Goal: Information Seeking & Learning: Learn about a topic

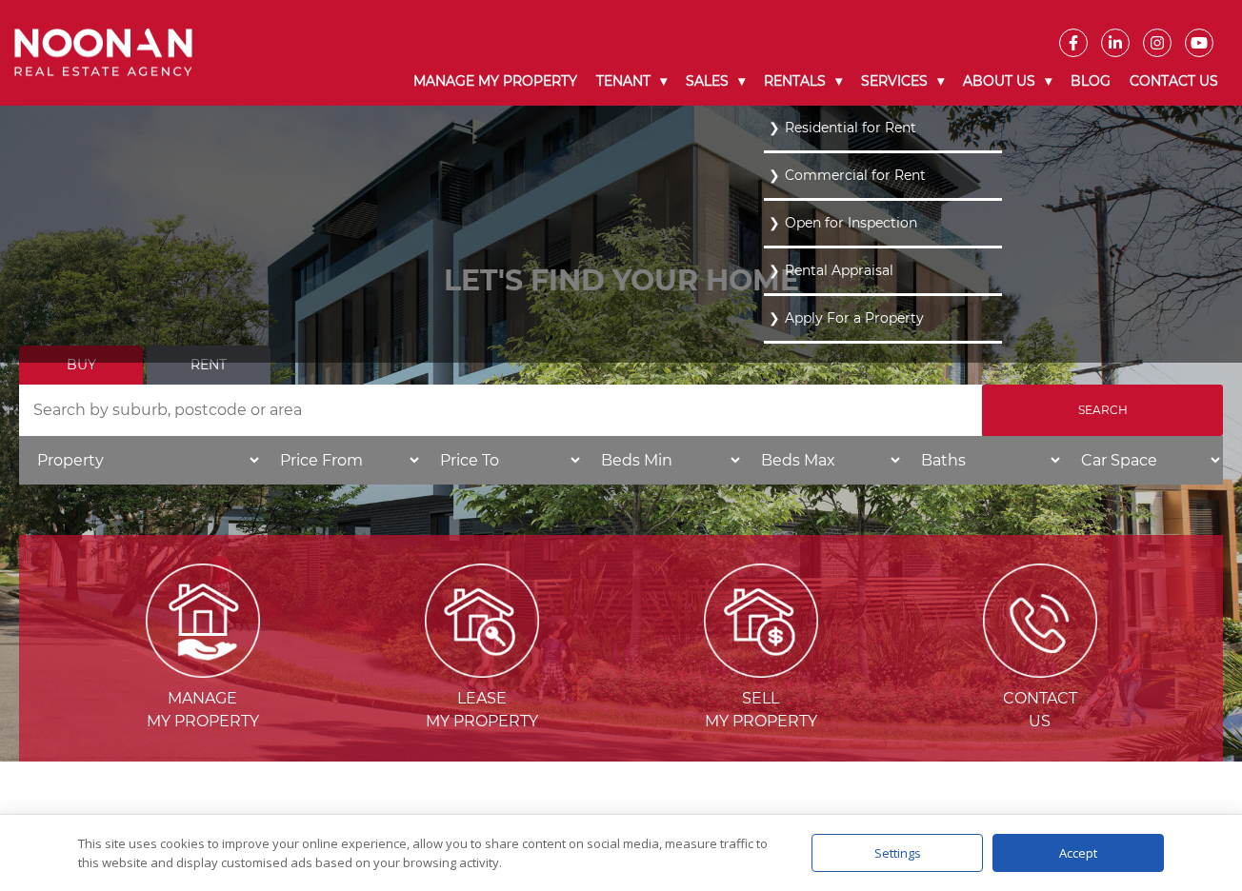
click at [785, 139] on link "Residential for Rent" at bounding box center [882, 128] width 229 height 26
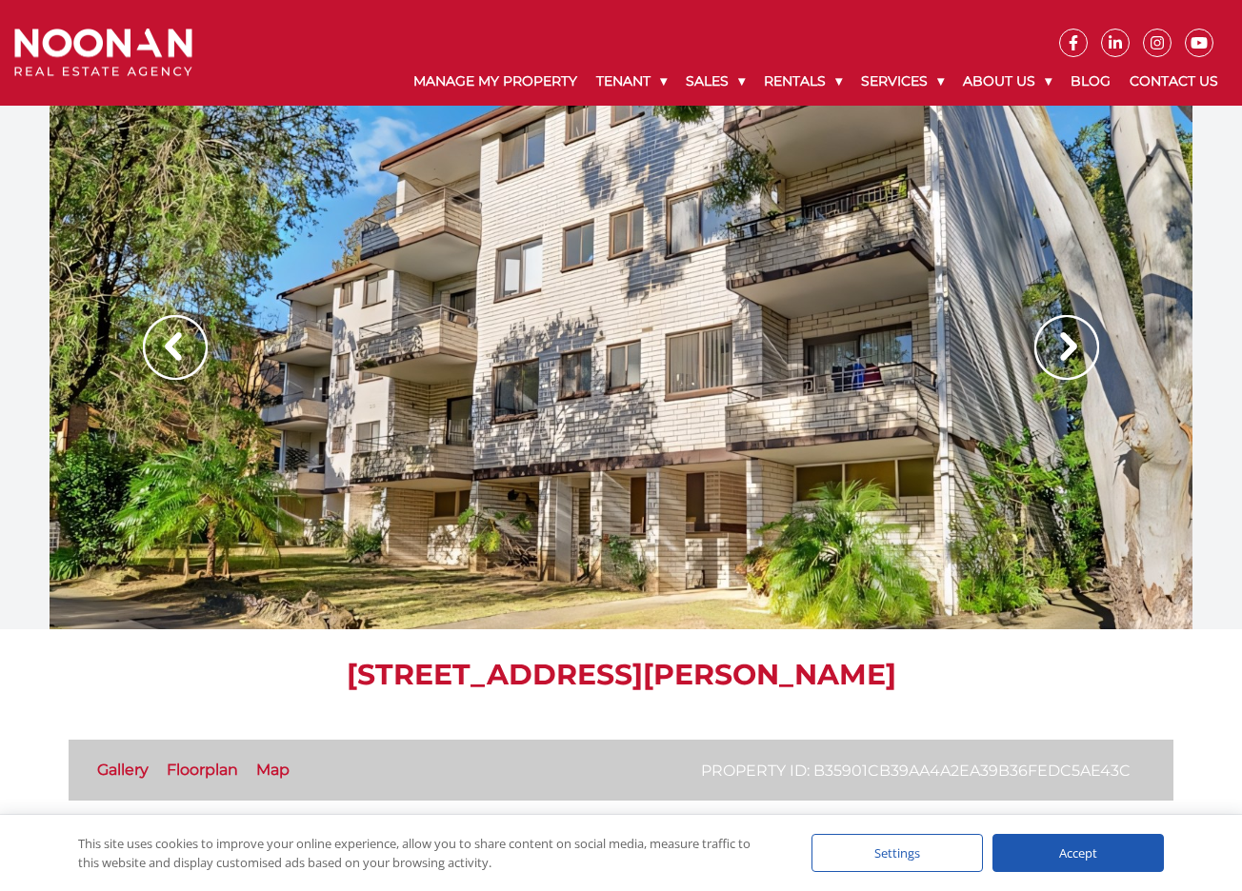
click at [1083, 350] on img at bounding box center [1066, 347] width 65 height 65
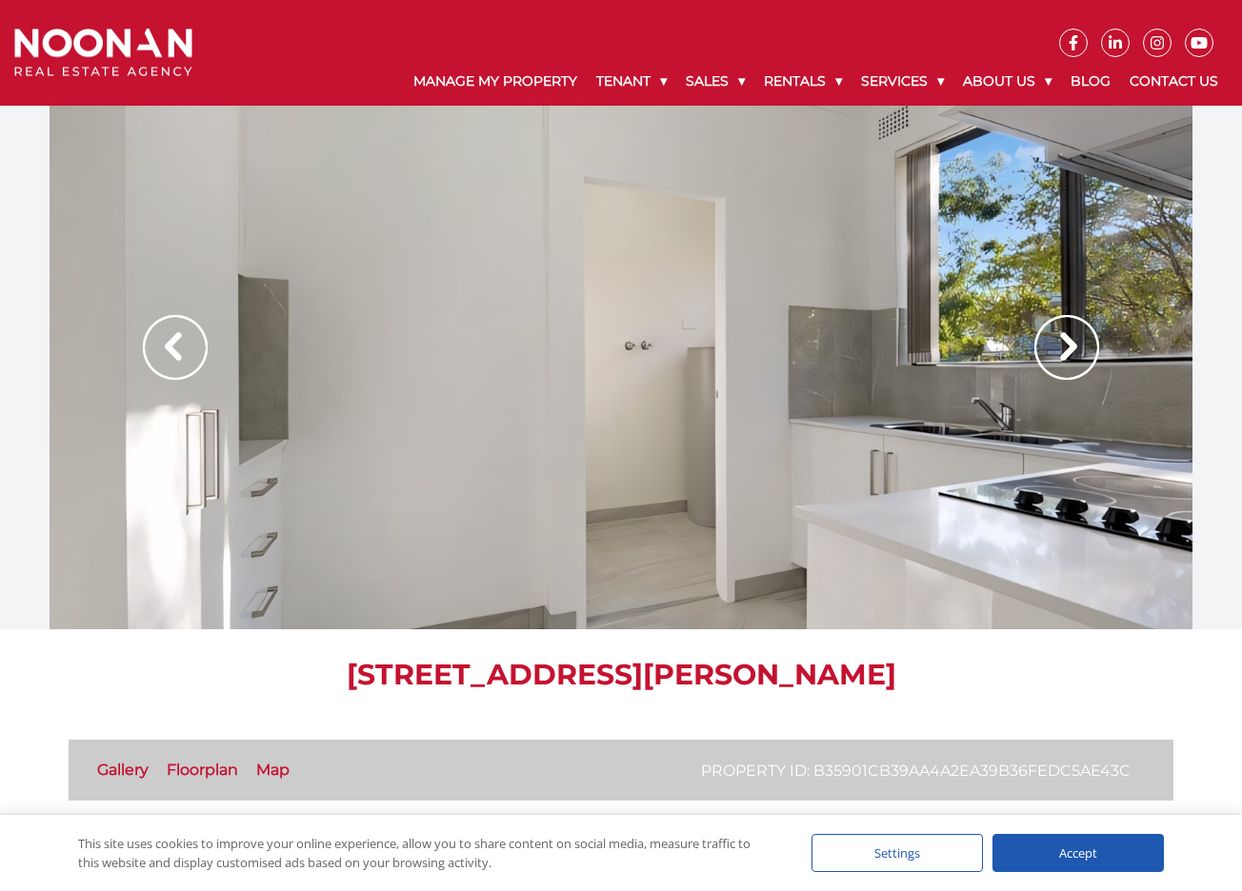
click at [1072, 346] on img at bounding box center [1066, 347] width 65 height 65
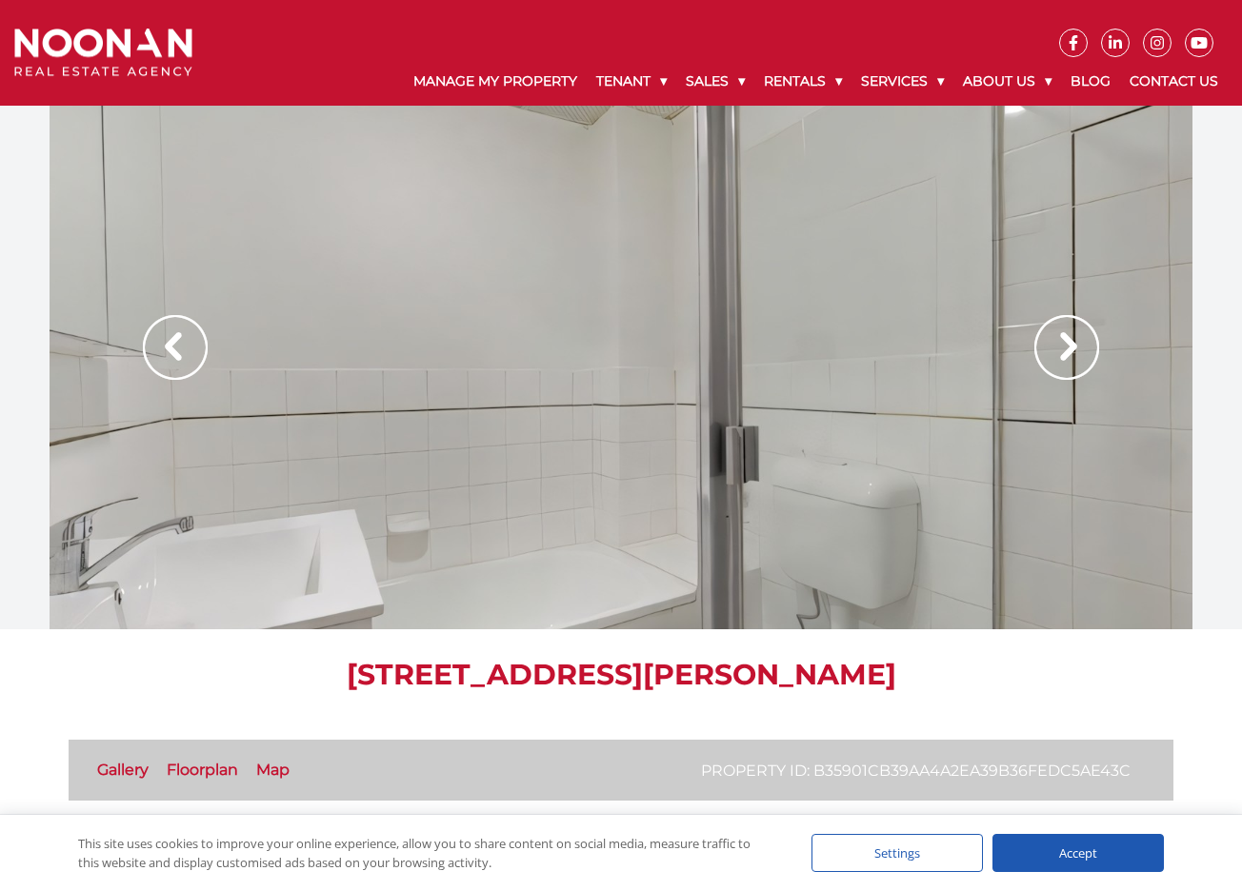
click at [1072, 346] on img at bounding box center [1066, 347] width 65 height 65
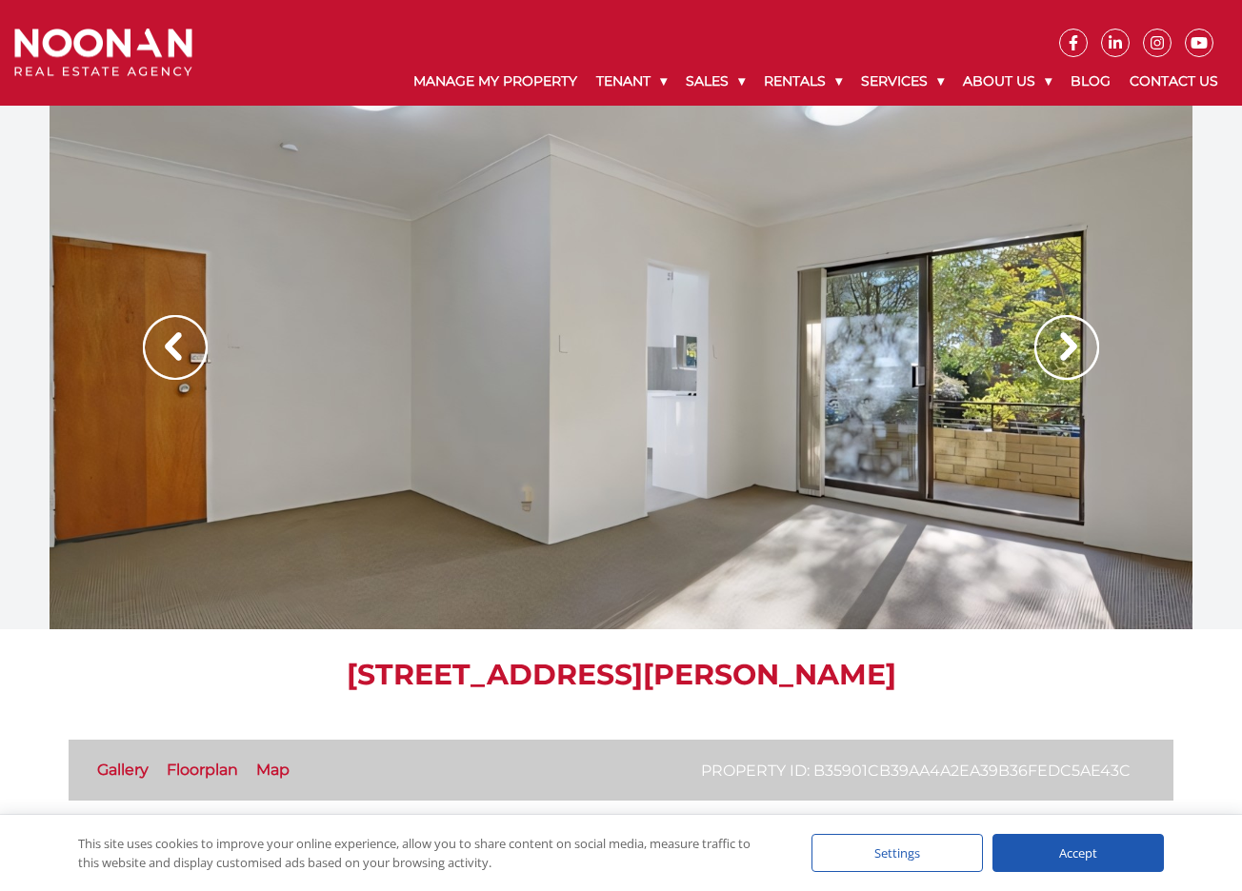
click at [1072, 346] on img at bounding box center [1066, 347] width 65 height 65
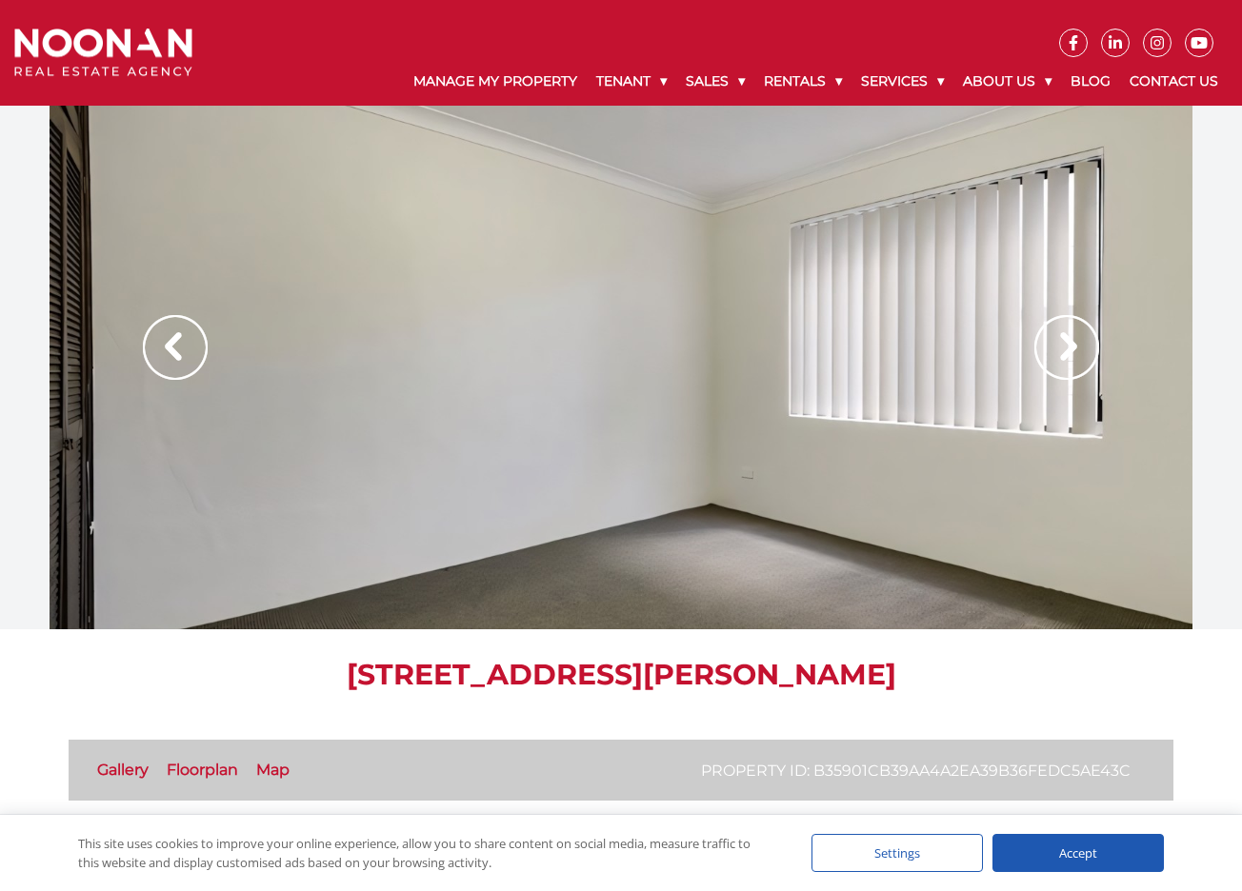
click at [1072, 346] on img at bounding box center [1066, 347] width 65 height 65
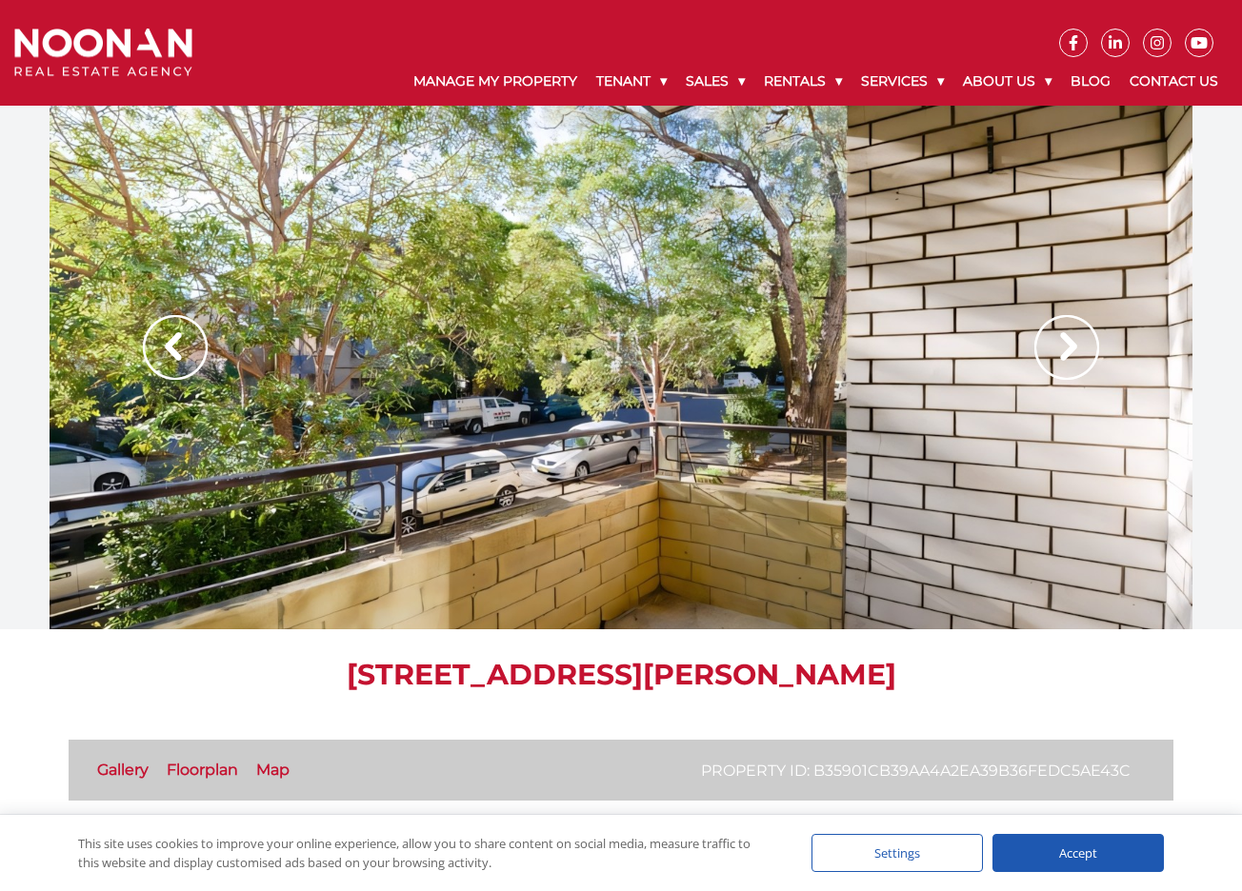
click at [1072, 346] on img at bounding box center [1066, 347] width 65 height 65
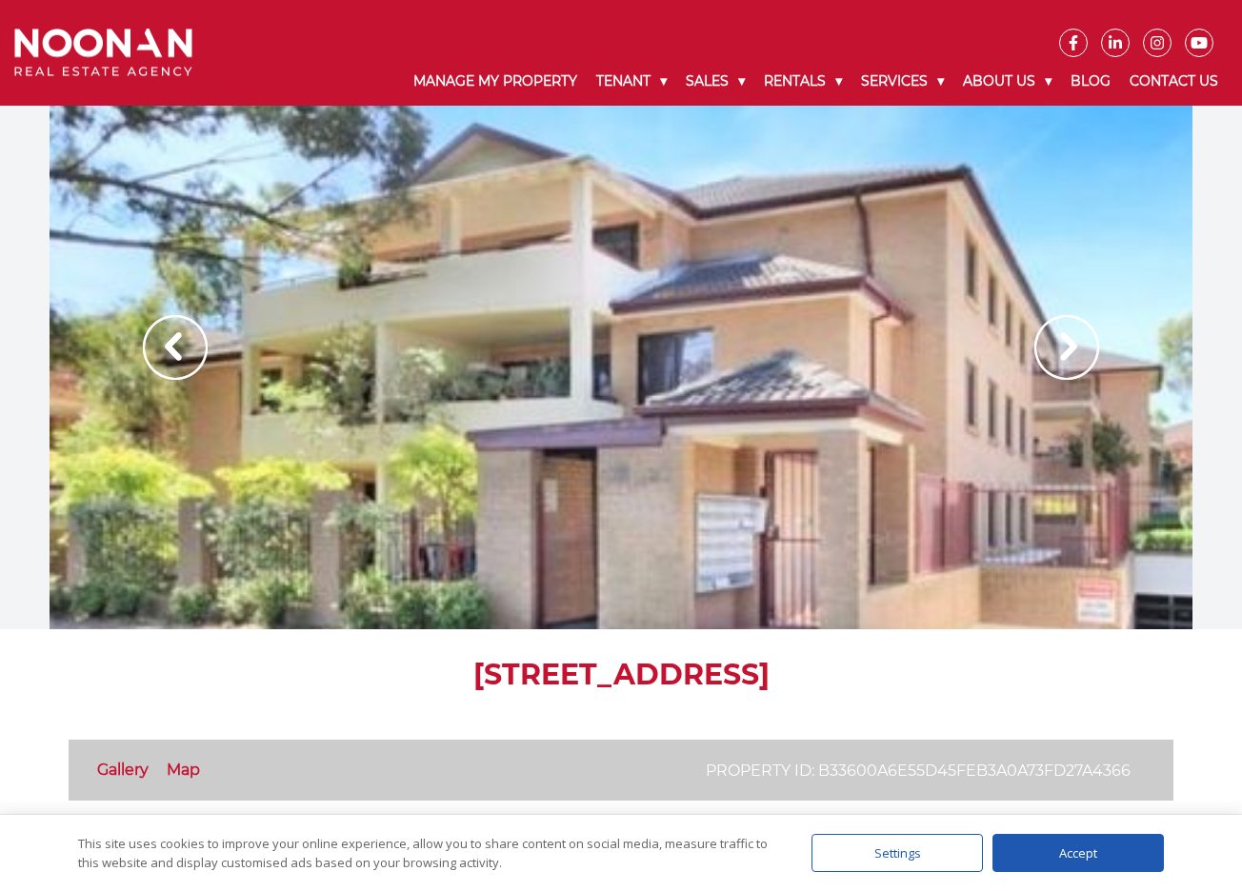
click at [1076, 349] on img at bounding box center [1066, 347] width 65 height 65
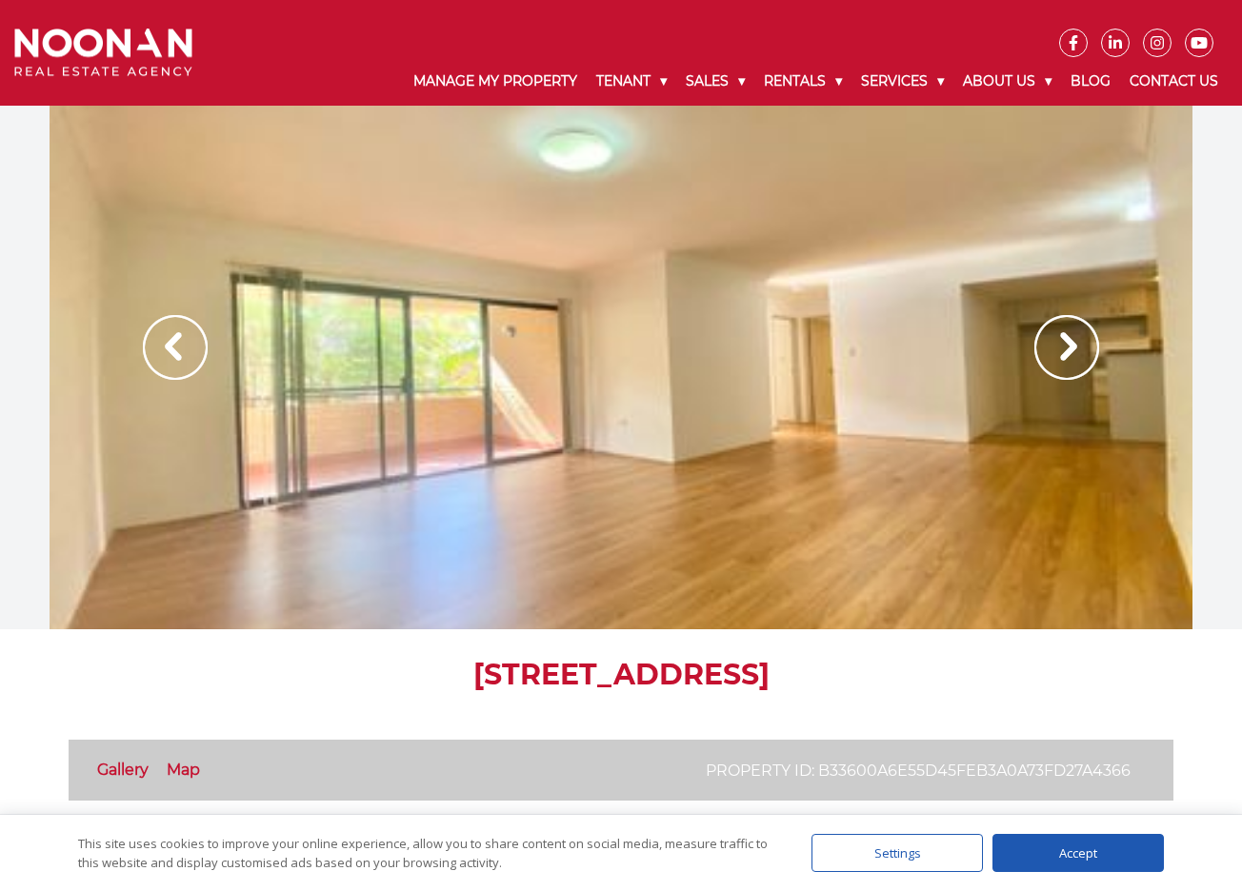
click at [1076, 349] on img at bounding box center [1066, 347] width 65 height 65
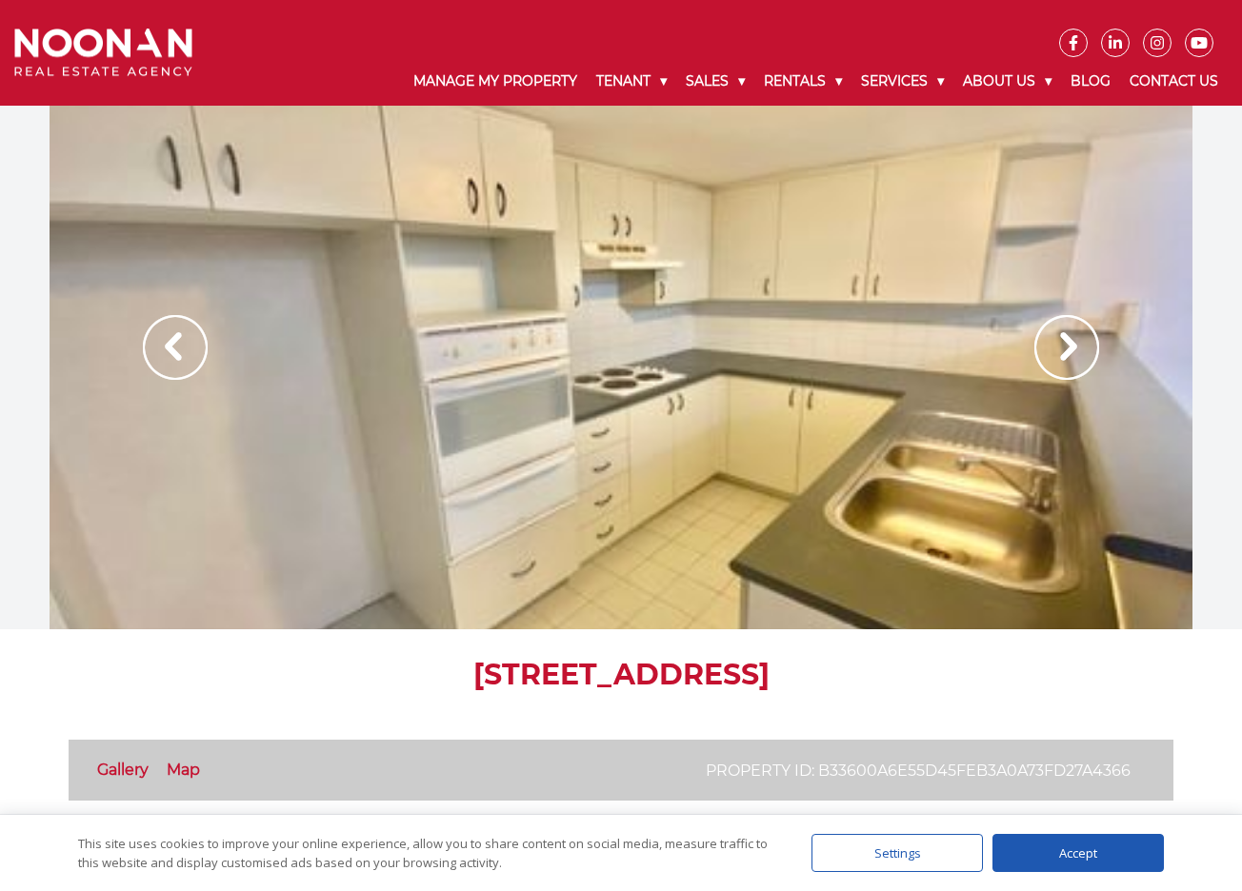
click at [1076, 349] on img at bounding box center [1066, 347] width 65 height 65
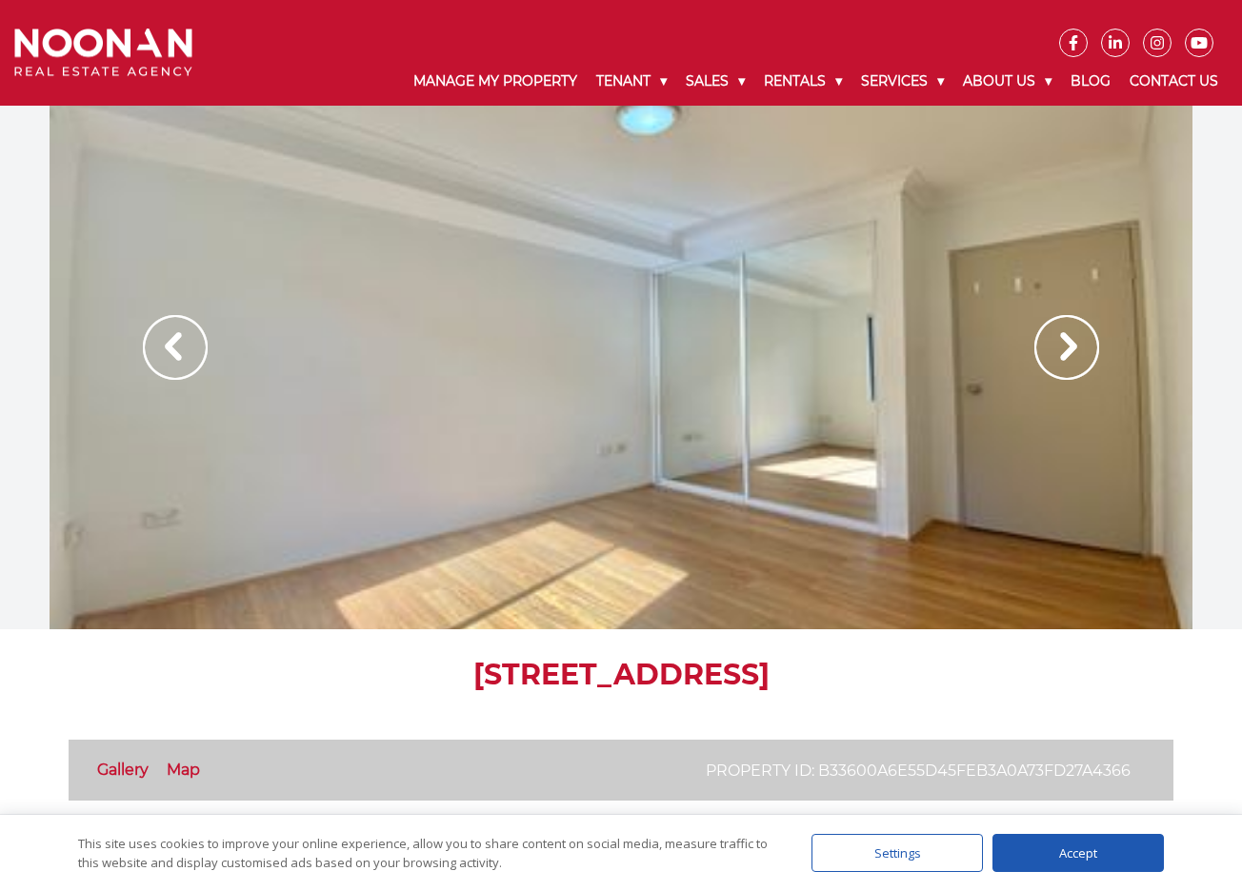
click at [1076, 349] on img at bounding box center [1066, 347] width 65 height 65
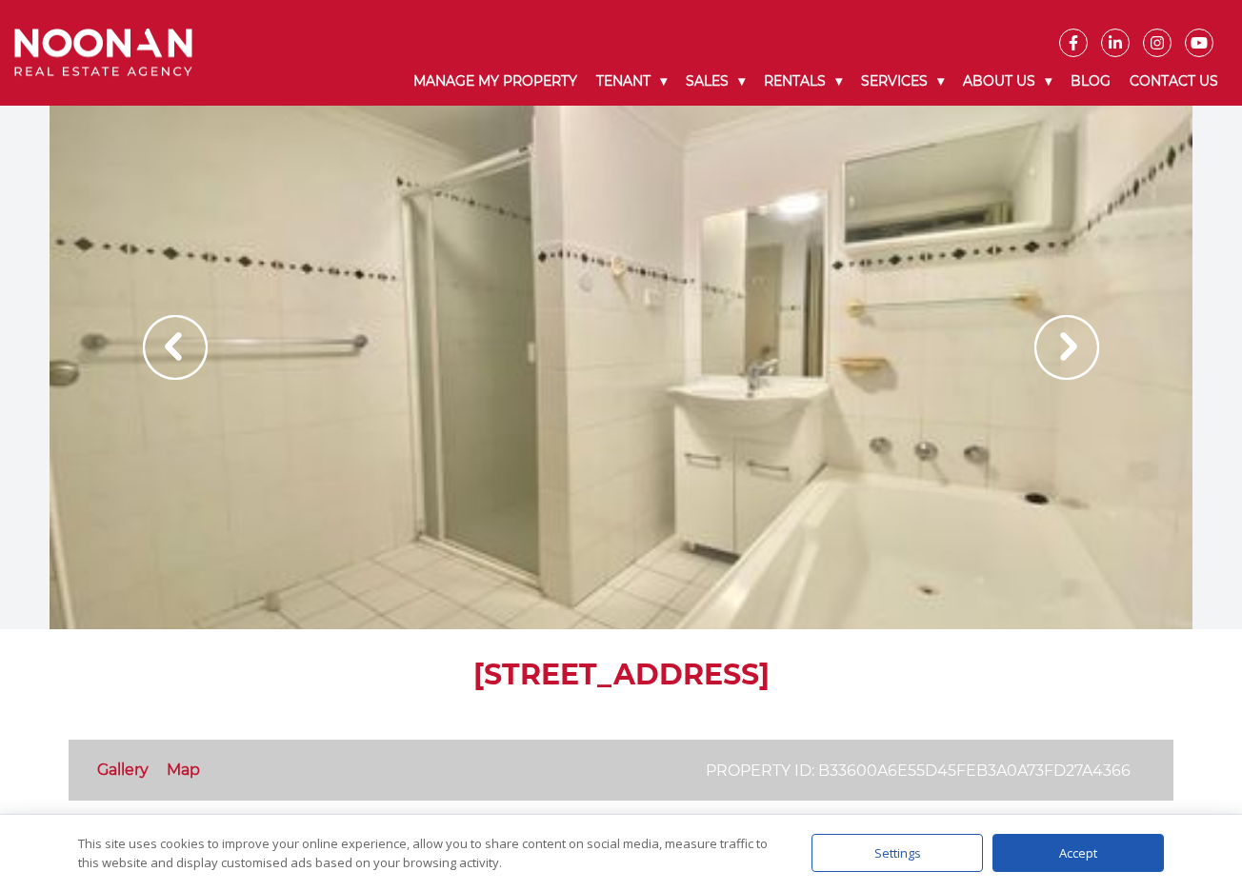
click at [1069, 338] on img at bounding box center [1066, 347] width 65 height 65
